Goal: Communication & Community: Answer question/provide support

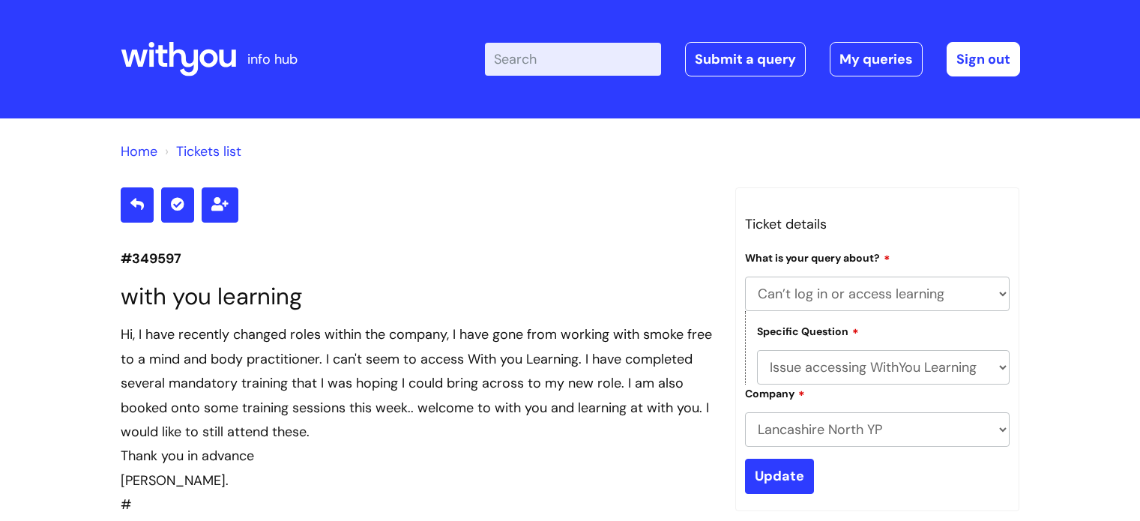
select select "Can’t log in or access learning"
select select "Issue accessing WithYou Learning"
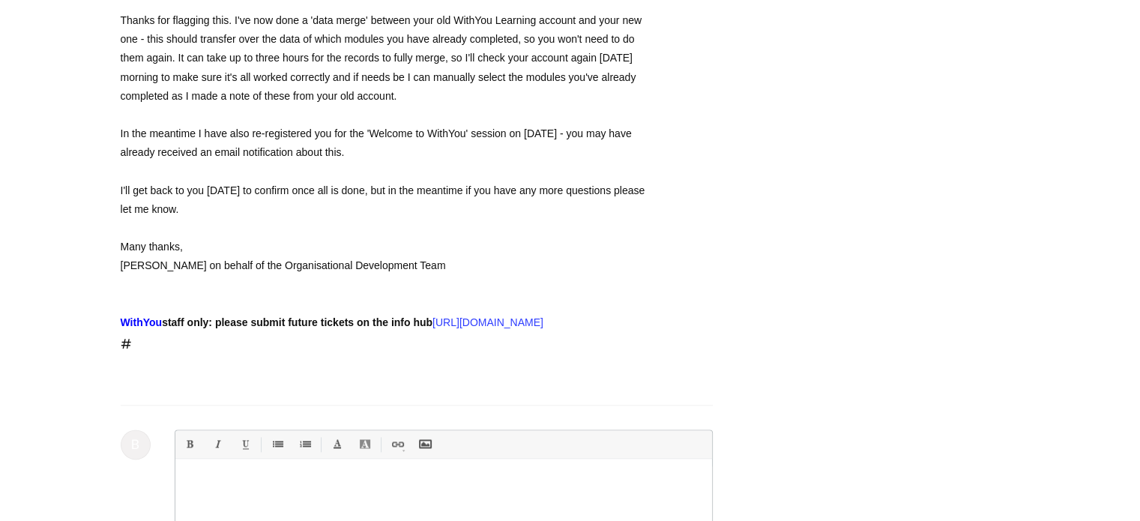
scroll to position [1741, 0]
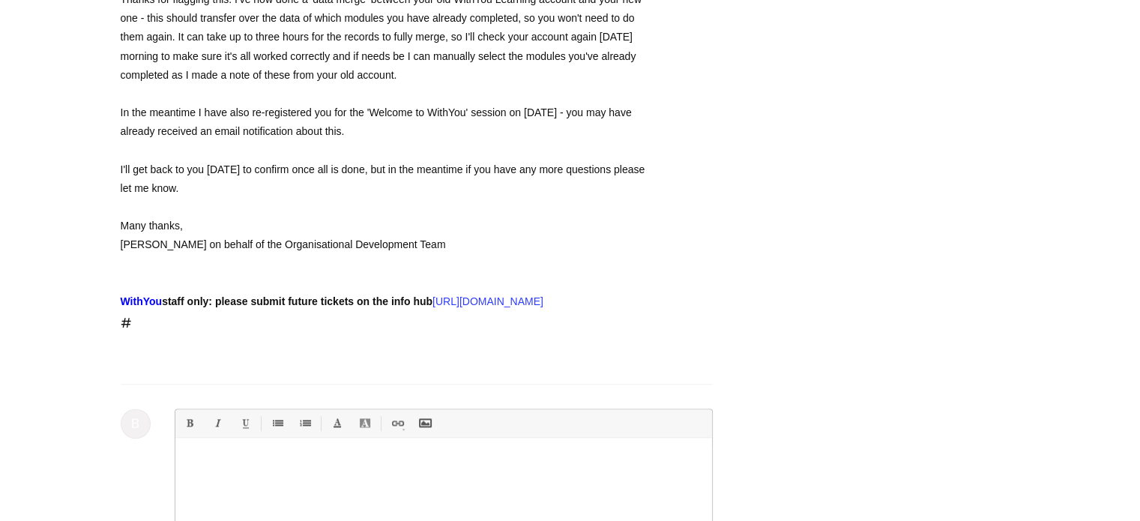
click at [302, 470] on p at bounding box center [444, 462] width 514 height 13
click at [393, 470] on p "Hi, thank you so much for all your help. Unfortunatly" at bounding box center [444, 462] width 514 height 13
drag, startPoint x: 393, startPoint y: 503, endPoint x: 384, endPoint y: 507, distance: 9.7
click at [384, 470] on p "Hi, thank you so much for all your help. Unfortunatly" at bounding box center [444, 462] width 514 height 13
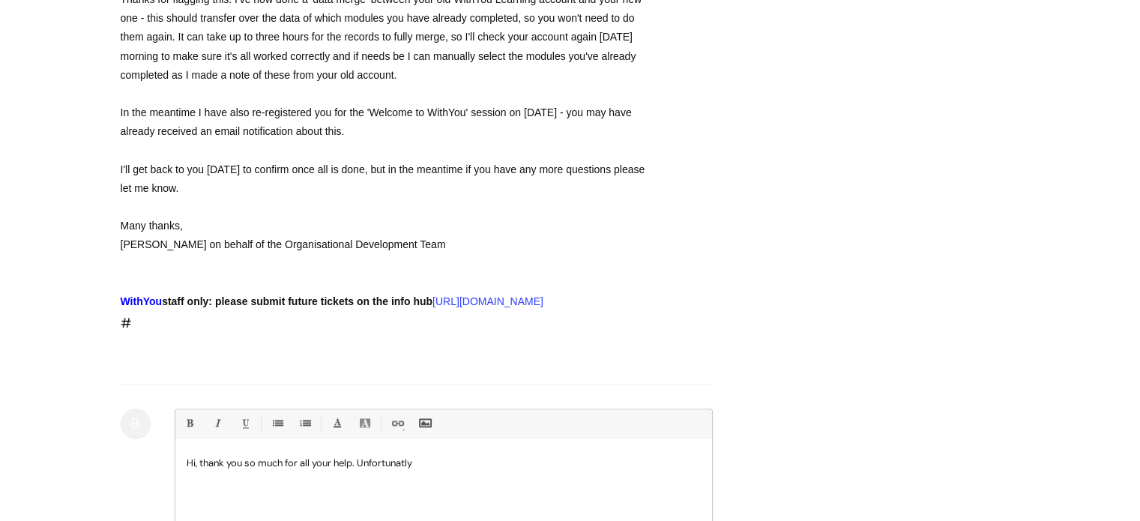
drag, startPoint x: 384, startPoint y: 501, endPoint x: 442, endPoint y: 508, distance: 58.9
click at [442, 508] on div "Hi, thank you so much for all your help. Unfortunatly" at bounding box center [443, 501] width 537 height 112
click at [381, 470] on p "Hi, thank you so much for all your help. Unfortunatly" at bounding box center [444, 462] width 514 height 13
drag, startPoint x: 381, startPoint y: 501, endPoint x: 425, endPoint y: 504, distance: 44.3
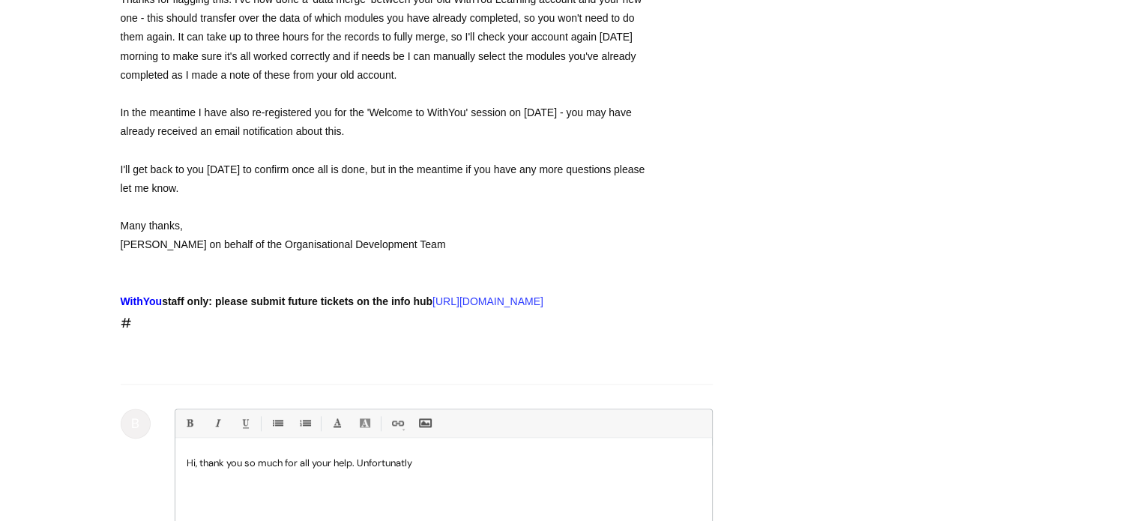
click at [425, 470] on p "Hi, thank you so much for all your help. Unfortunatly" at bounding box center [444, 462] width 514 height 13
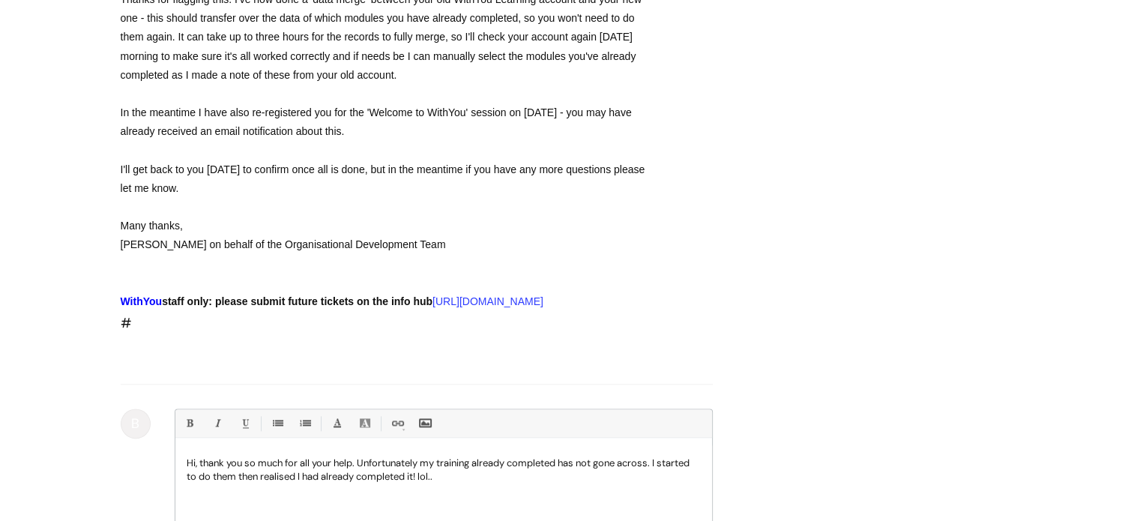
scroll to position [1754, 0]
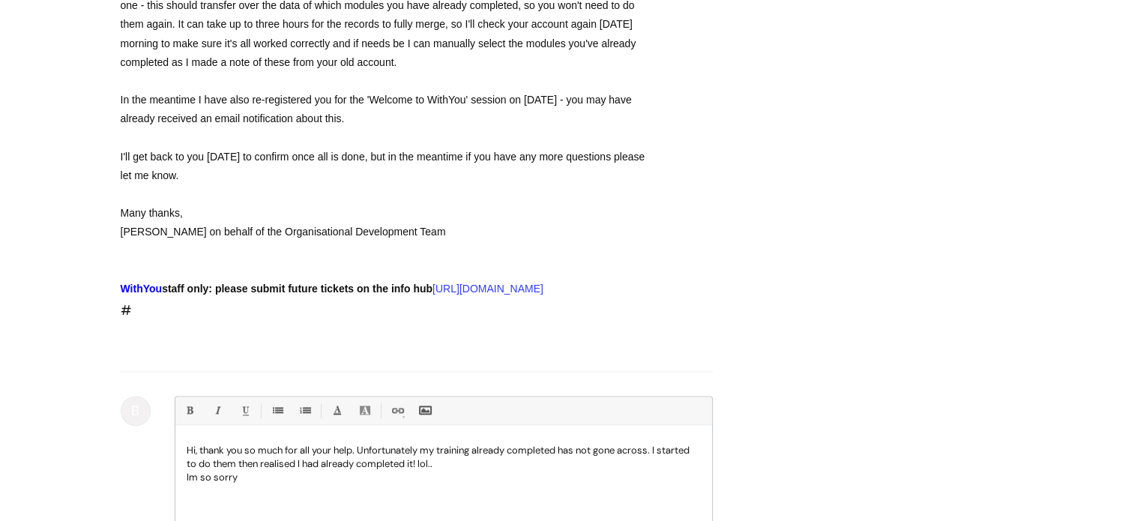
click at [190, 484] on p "Im so sorry" at bounding box center [444, 477] width 514 height 13
click at [244, 484] on p "I'm so sorry" at bounding box center [444, 477] width 514 height 13
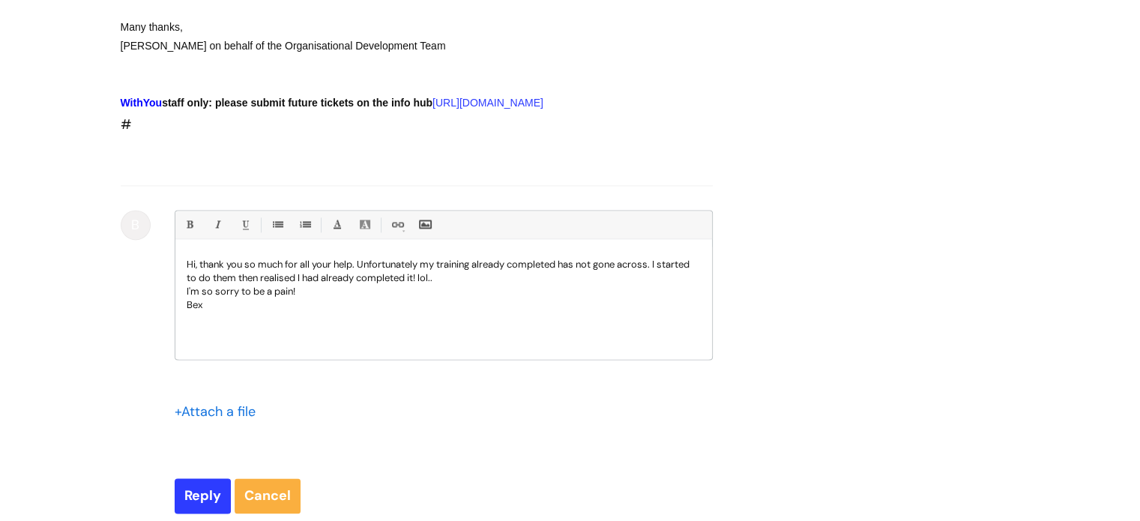
scroll to position [1947, 0]
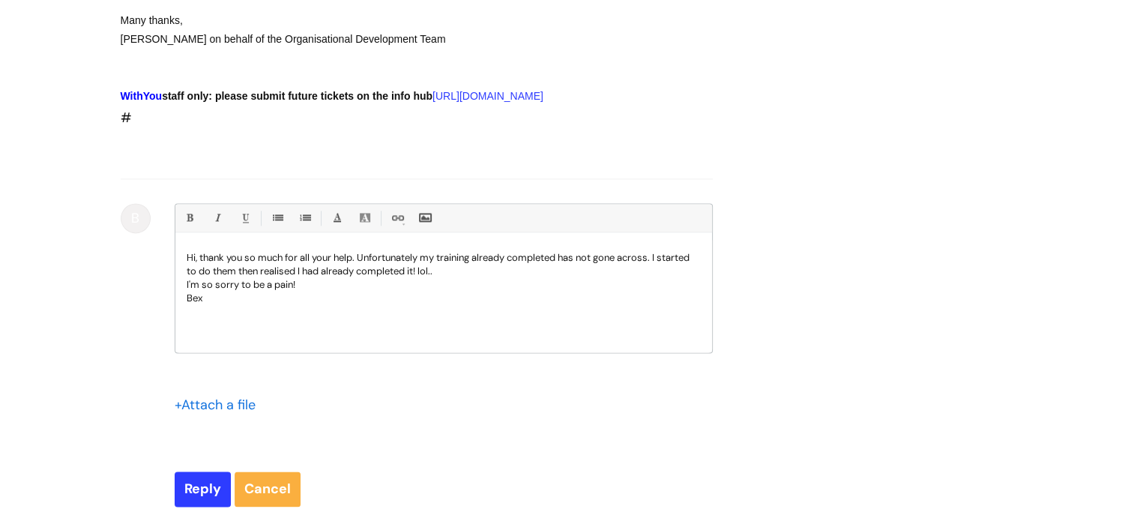
click at [441, 278] on p "Hi, thank you so much for all your help. Unfortunately my training already comp…" at bounding box center [444, 264] width 514 height 27
click at [268, 506] on link "Cancel" at bounding box center [268, 488] width 66 height 34
click at [373, 435] on div "+ Attach a file" at bounding box center [444, 414] width 538 height 43
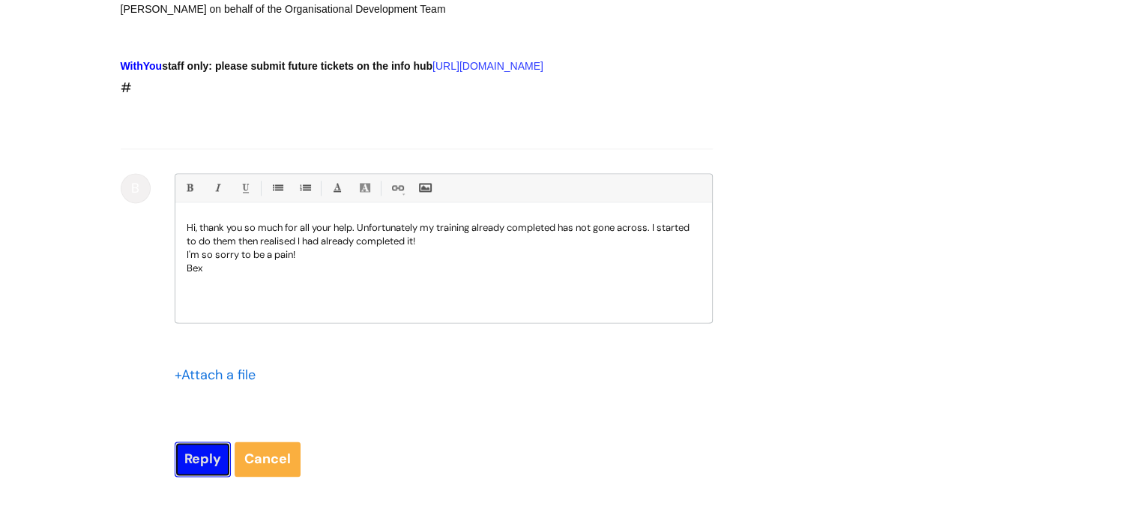
click at [206, 476] on input "Reply" at bounding box center [203, 458] width 56 height 34
type input "Please Wait..."
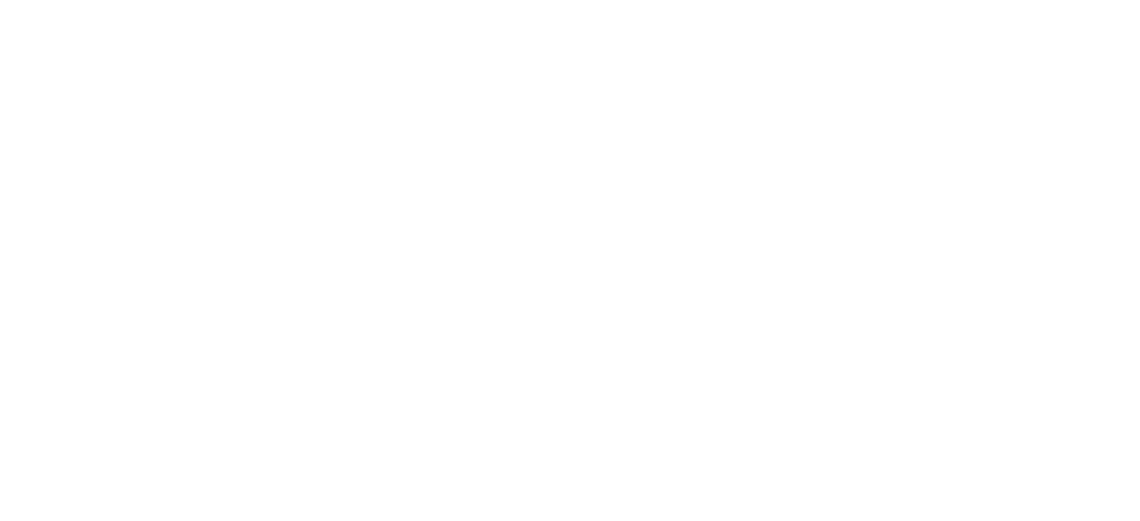
select select "Can’t log in or access learning"
select select "Issue accessing WithYou Learning"
